Goal: Navigation & Orientation: Understand site structure

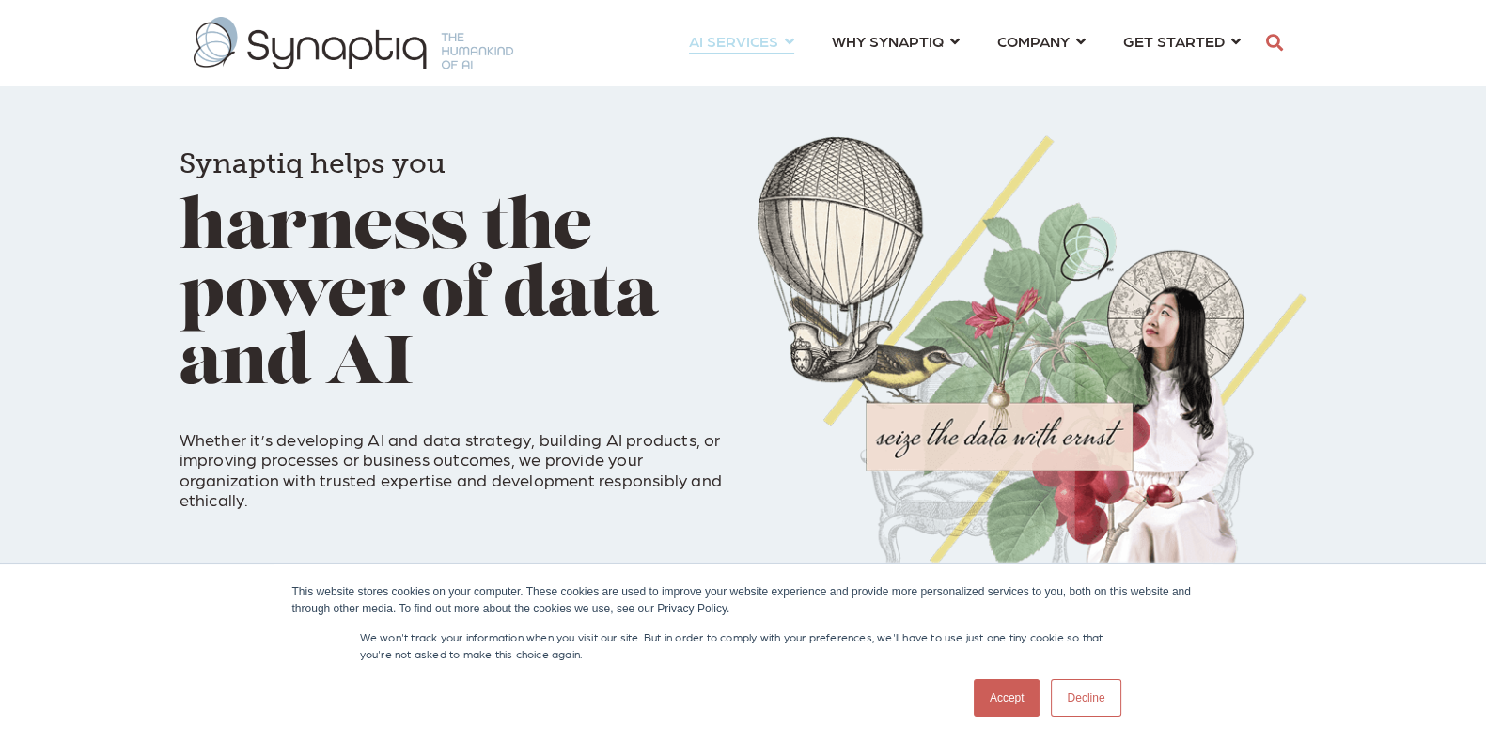
click at [790, 39] on link "AI SERVICES ⇲ By Industry Construction & Real Estate Healthcare Legal Governmen…" at bounding box center [741, 40] width 105 height 35
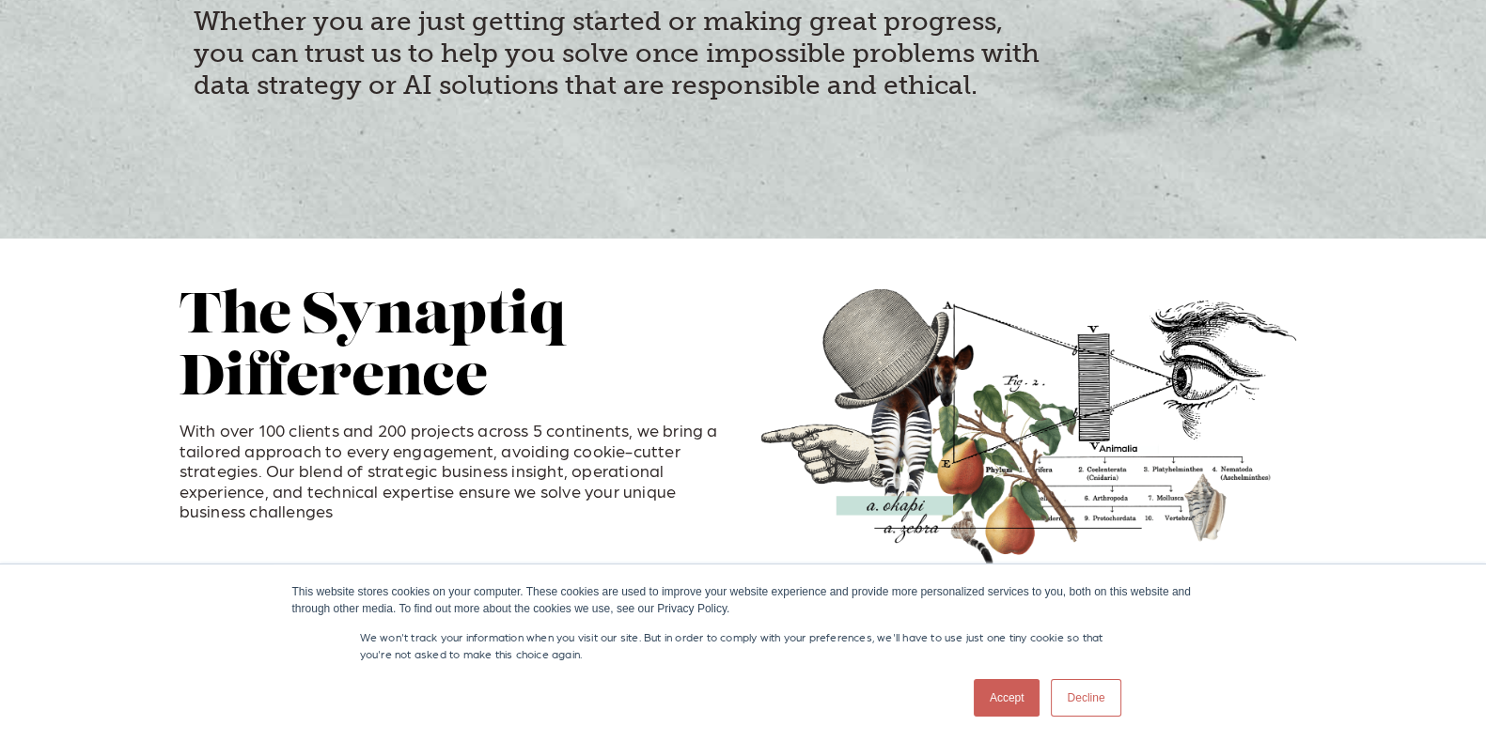
scroll to position [352, 0]
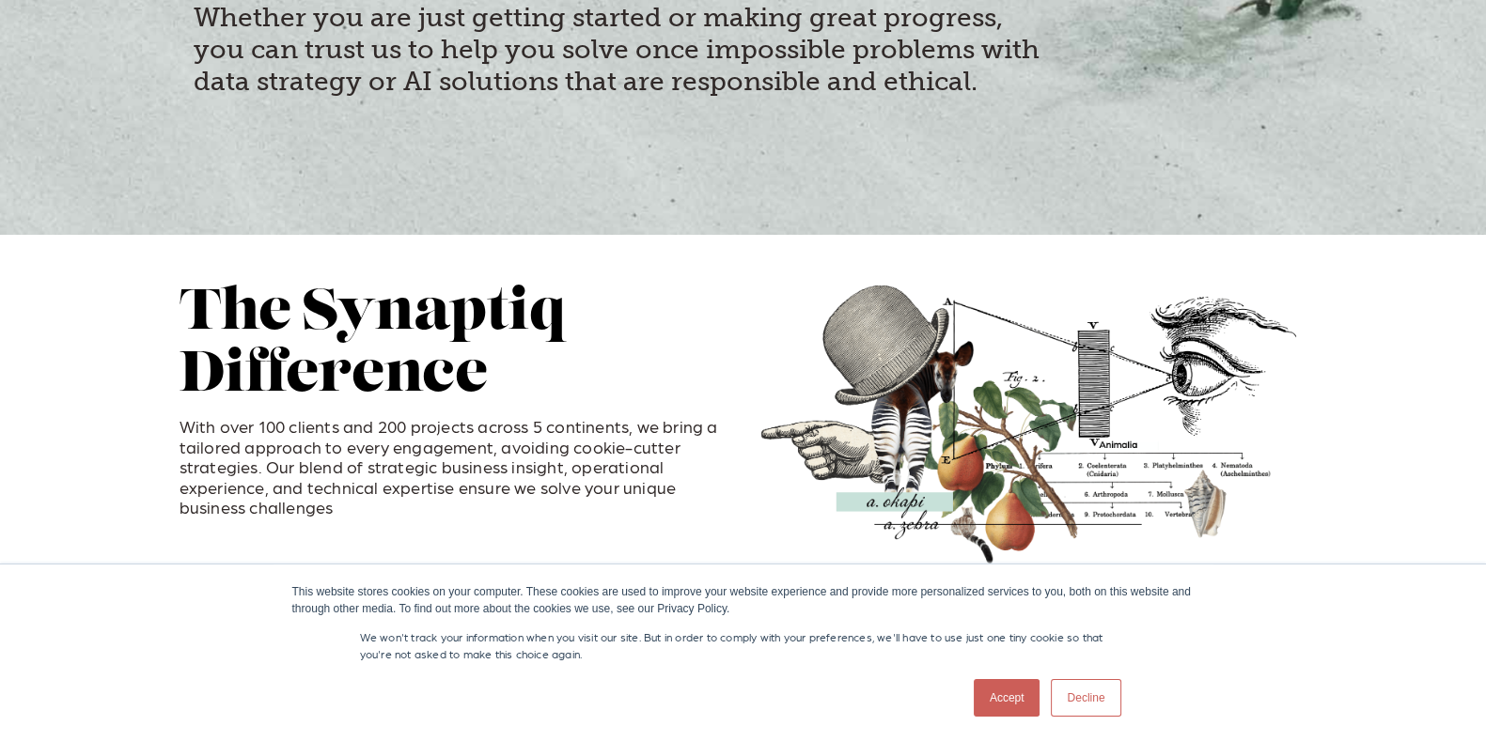
click at [1022, 681] on link "Accept" at bounding box center [1007, 698] width 67 height 38
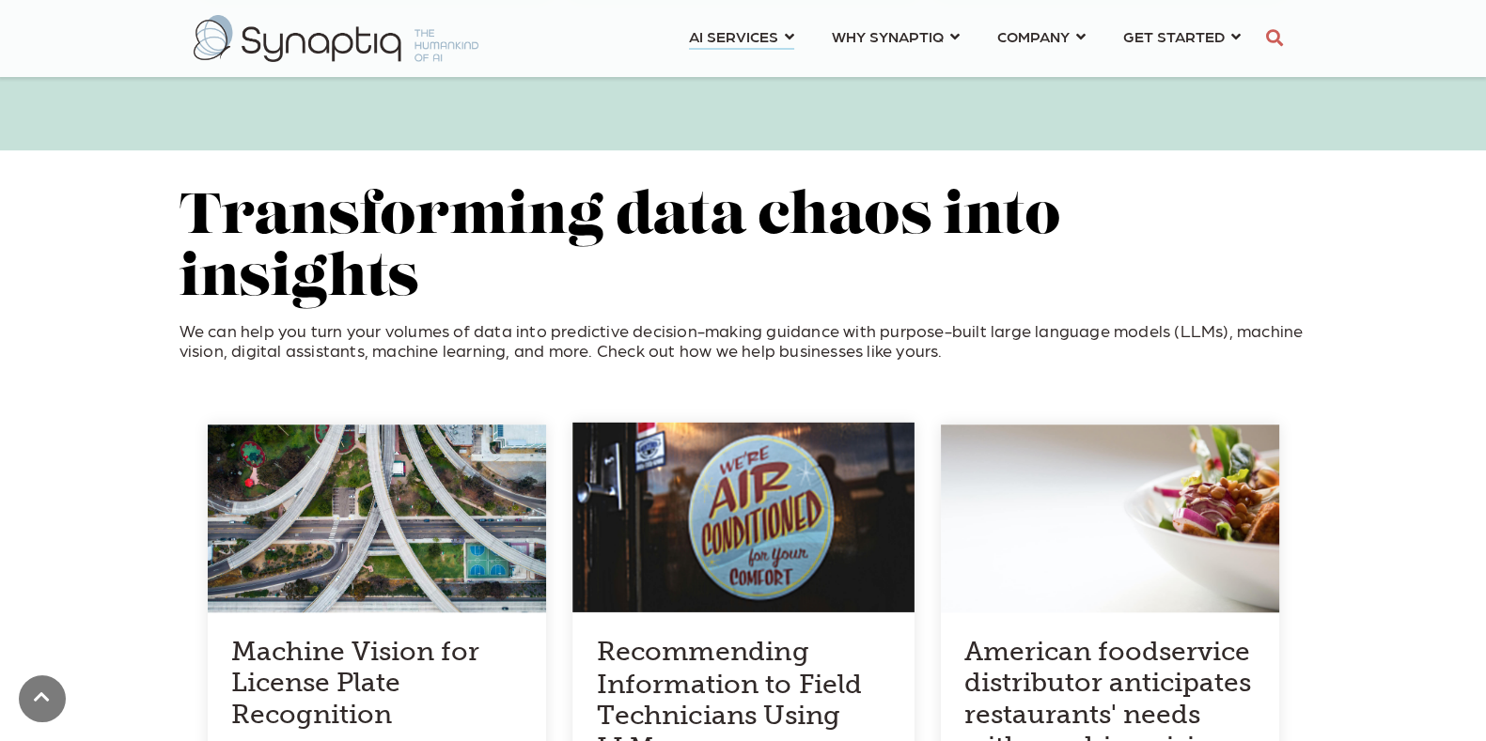
scroll to position [1292, 0]
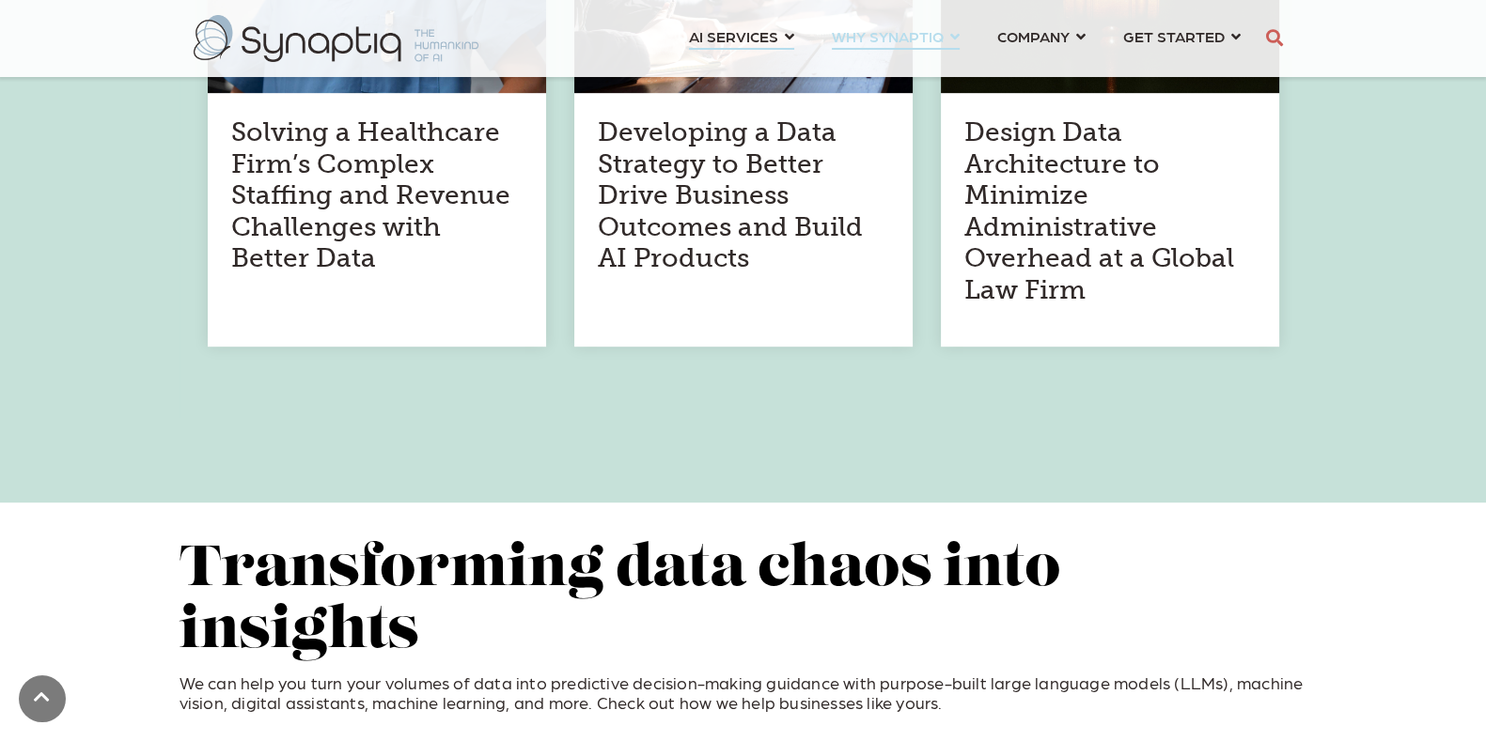
click at [959, 35] on link "WHY SYNAPTIQ ⇲ Dive Into Case Studies Resources Partnerships LEGAL SERVICES Lea…" at bounding box center [896, 36] width 128 height 35
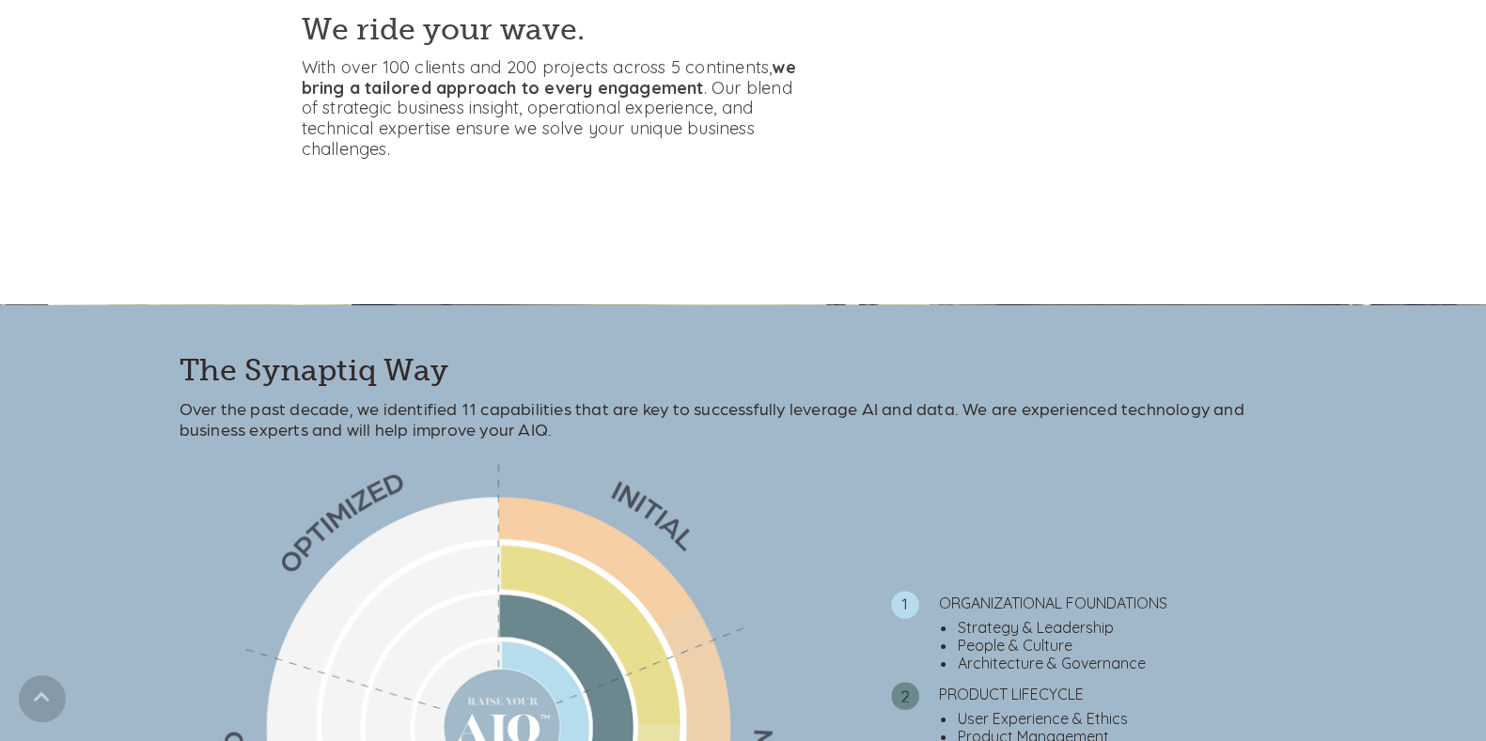
scroll to position [587, 0]
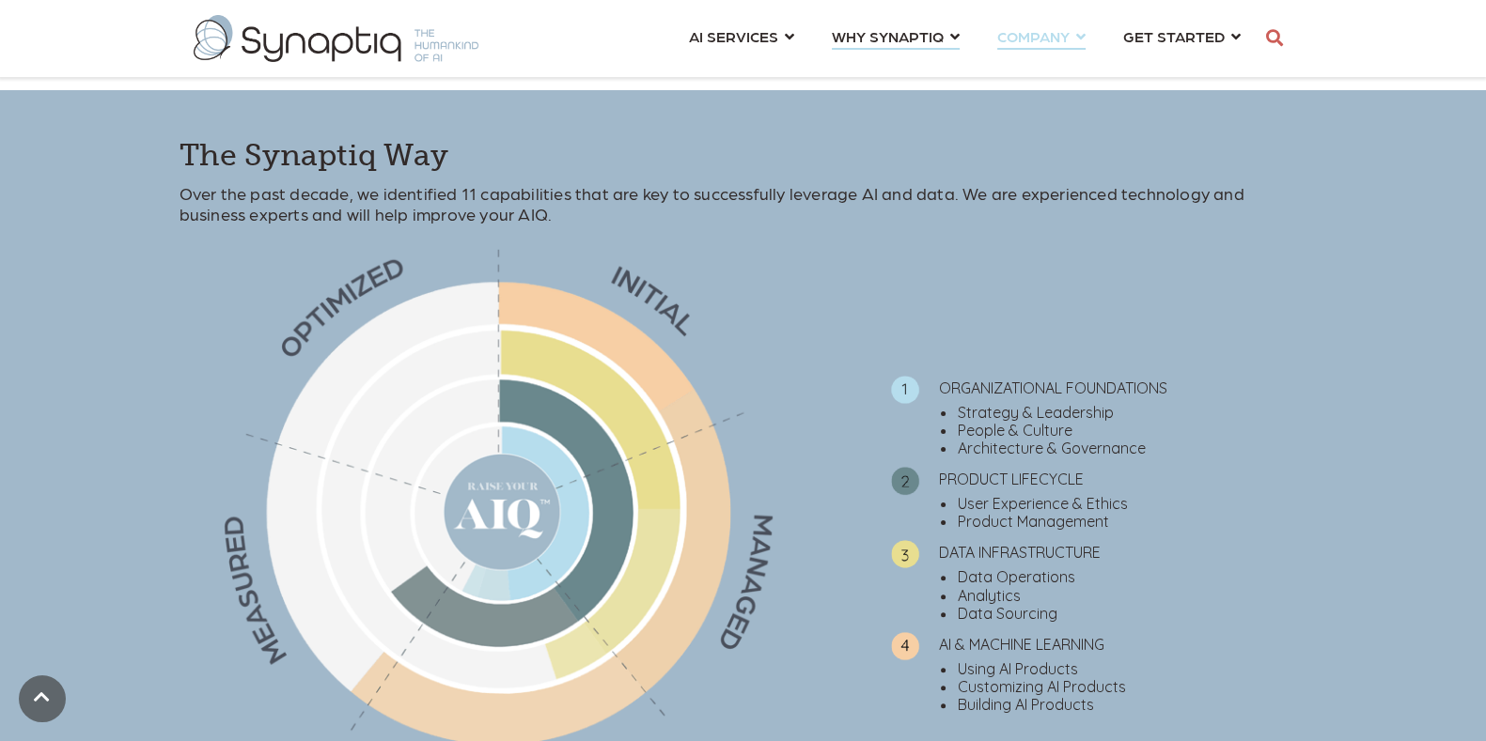
click at [1084, 39] on link "COMPANY ⇲ Learn About Us Events Why We Exist How We Work How We Think Careers ⇲…" at bounding box center [1041, 36] width 88 height 35
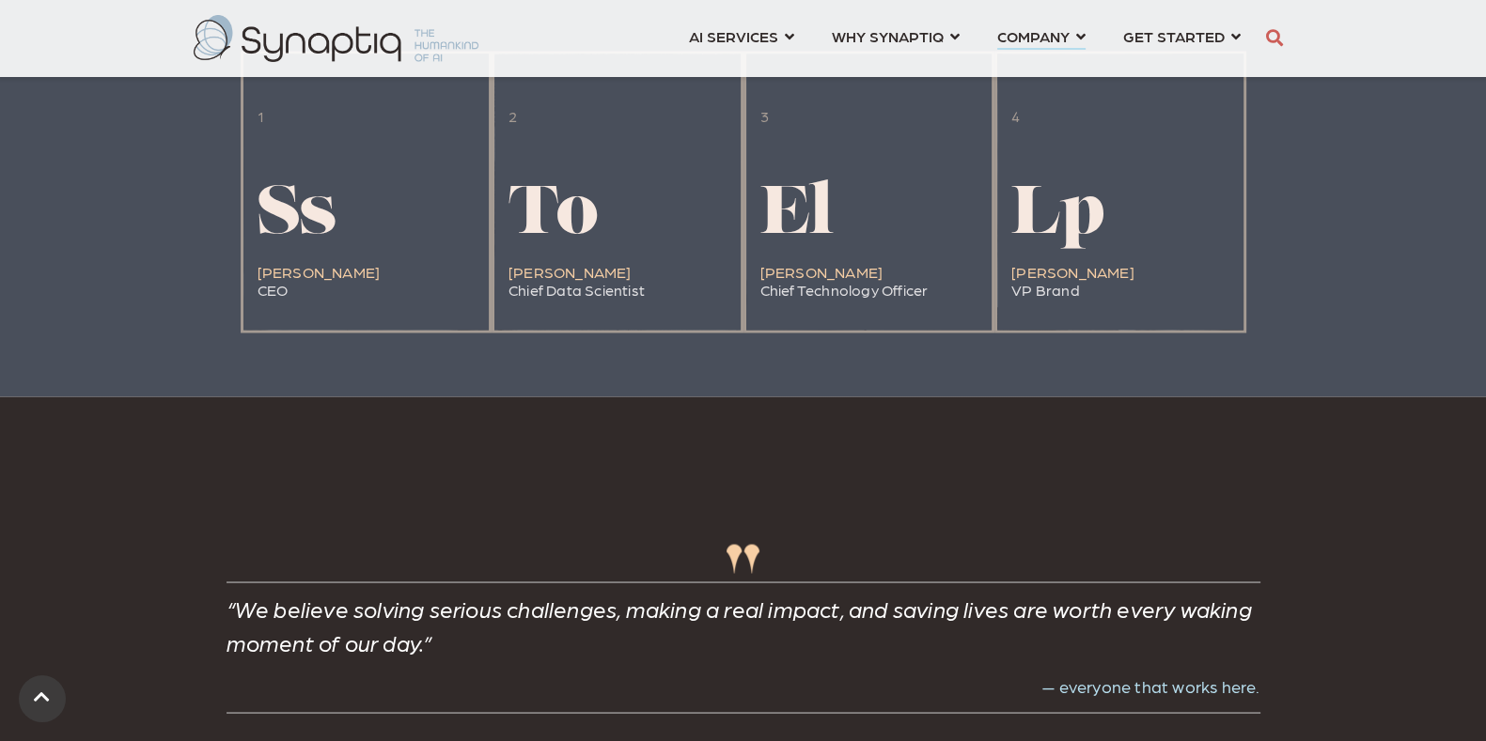
scroll to position [1542, 0]
